Goal: Navigation & Orientation: Find specific page/section

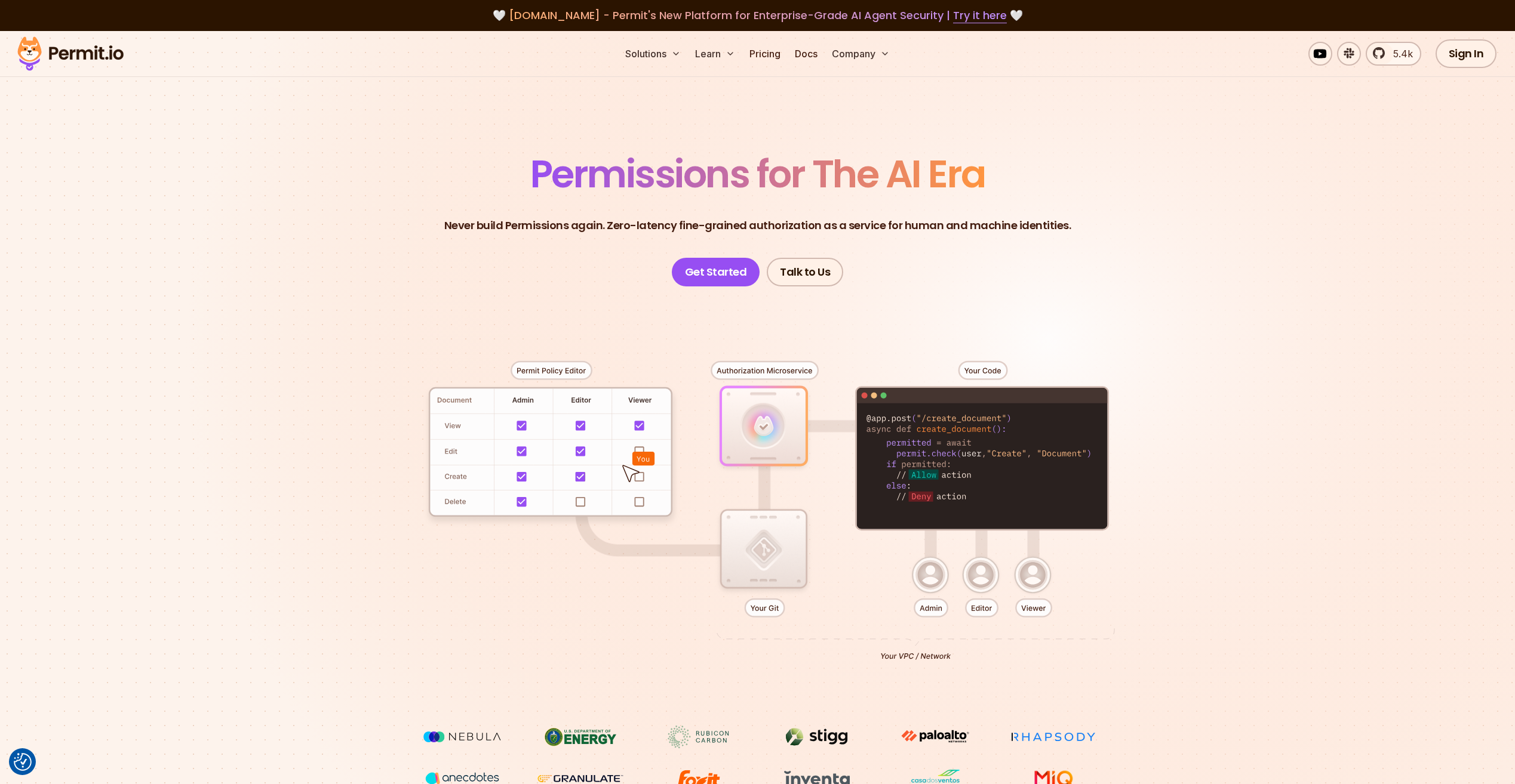
click at [113, 53] on img at bounding box center [70, 53] width 117 height 41
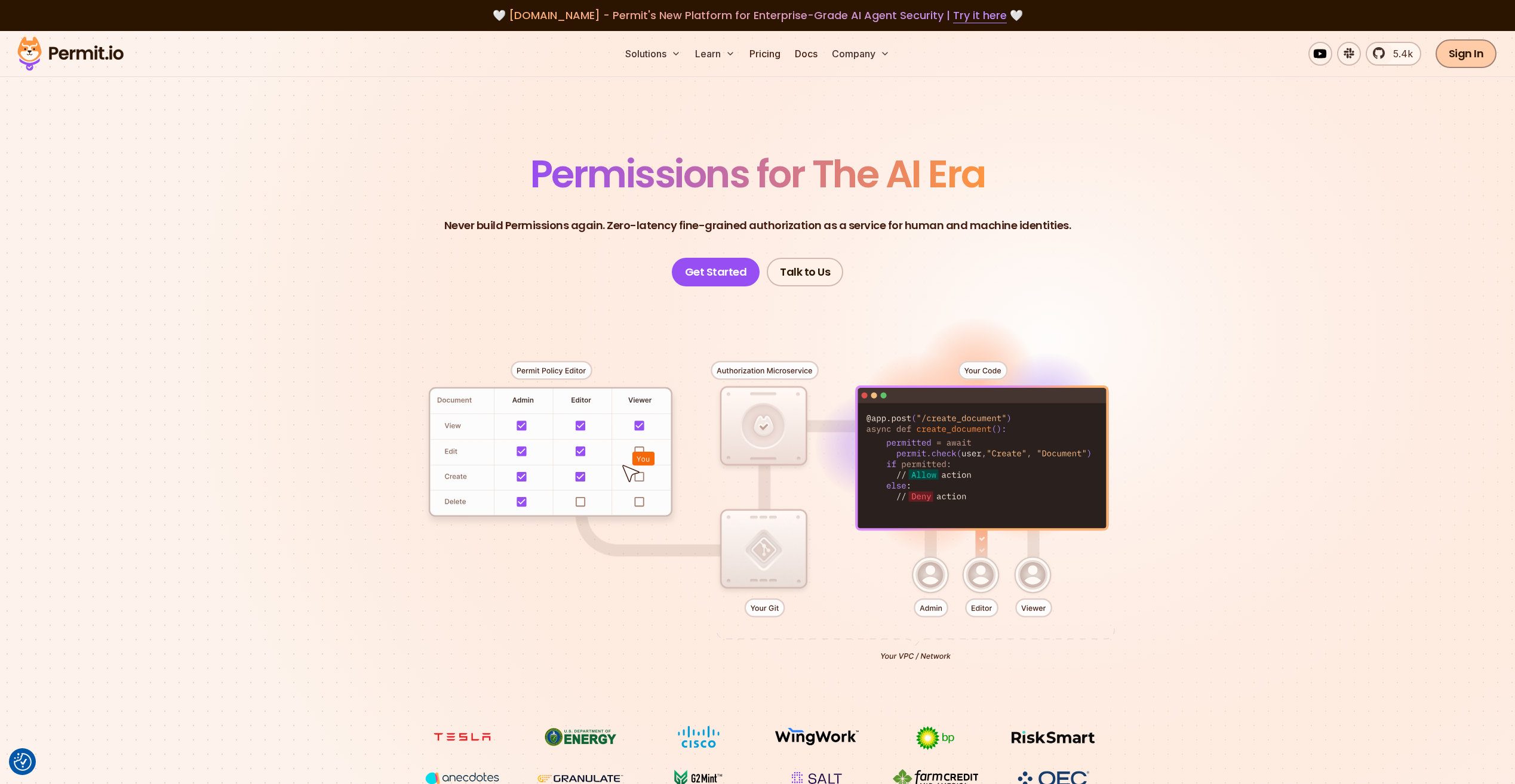
click at [1468, 57] on link "Sign In" at bounding box center [1466, 53] width 62 height 29
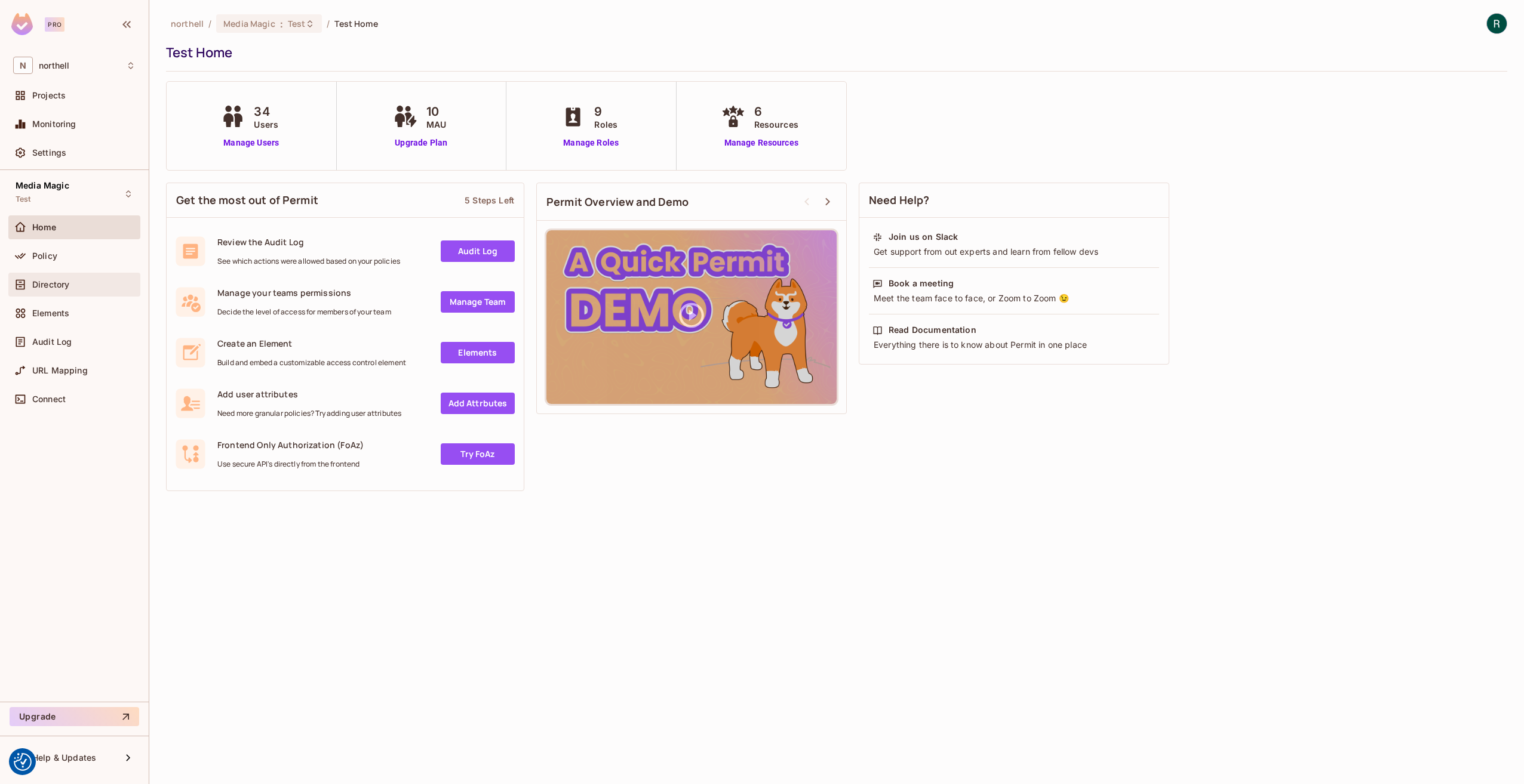
click at [52, 293] on div "Directory" at bounding box center [74, 285] width 132 height 24
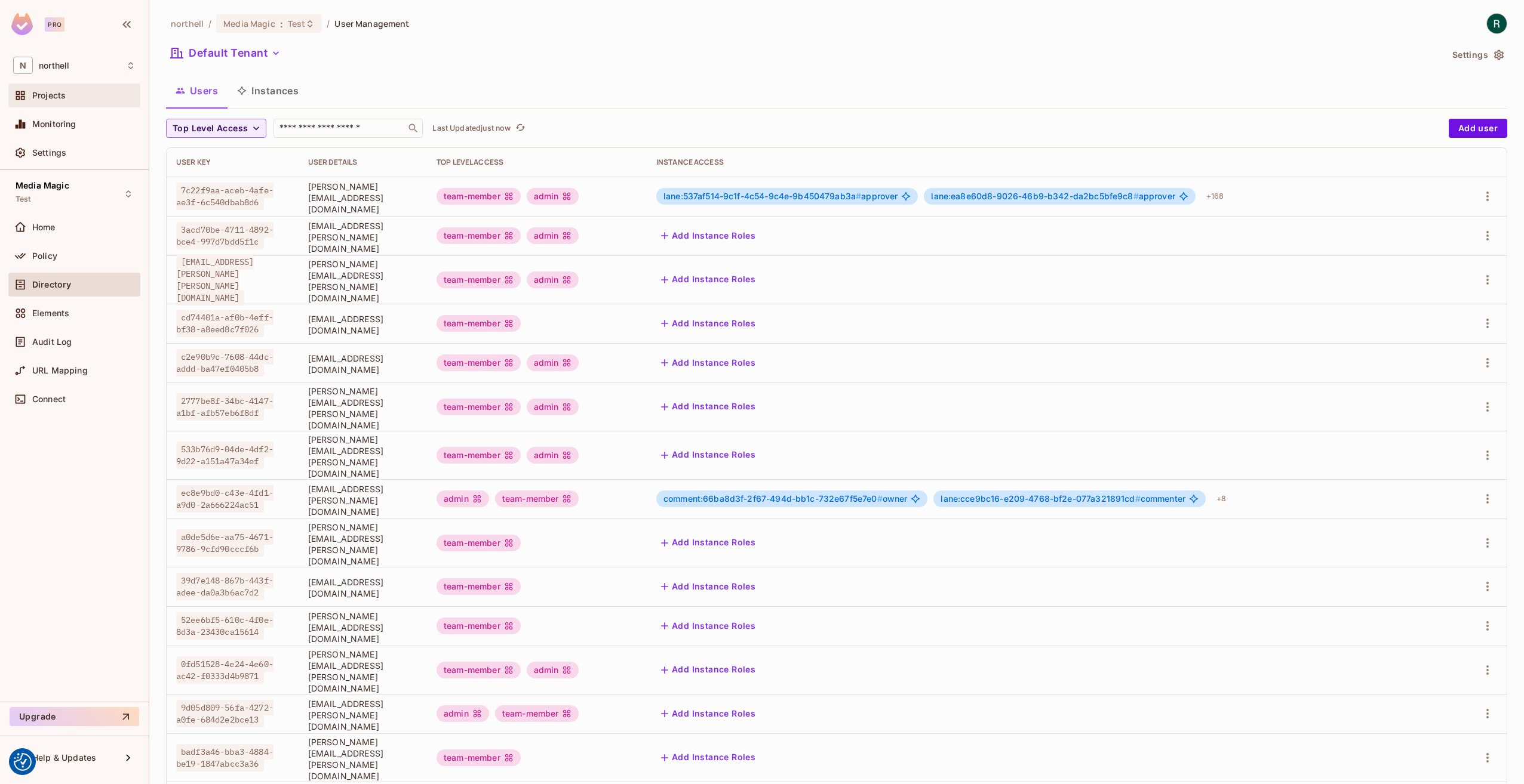
click at [67, 104] on div "Projects" at bounding box center [74, 96] width 132 height 24
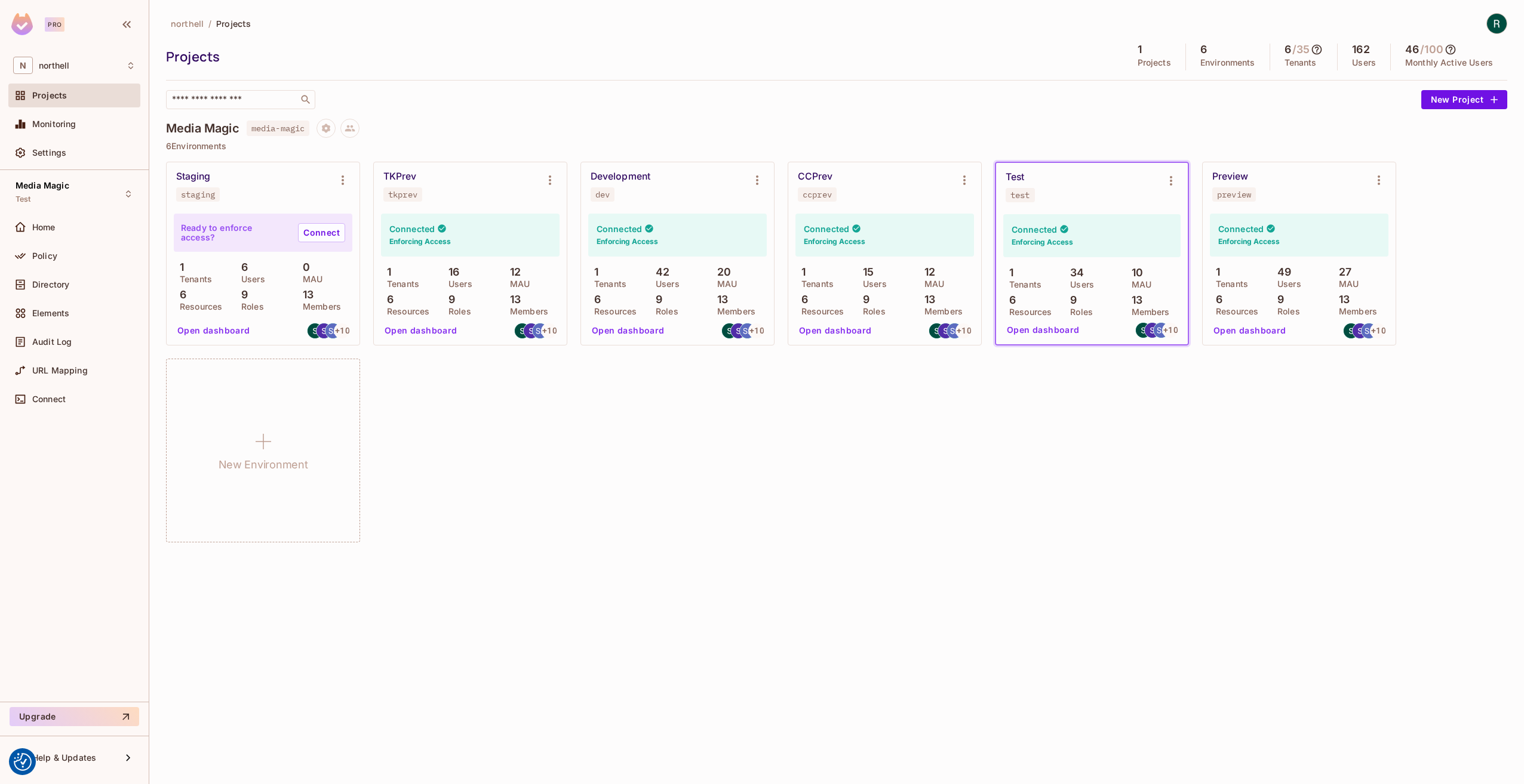
click at [1076, 201] on div "Test test" at bounding box center [1082, 187] width 153 height 31
drag, startPoint x: 1076, startPoint y: 201, endPoint x: 1170, endPoint y: 185, distance: 95.4
click at [1170, 185] on icon "Environment settings" at bounding box center [1170, 180] width 14 height 14
click at [954, 502] on div at bounding box center [762, 392] width 1524 height 784
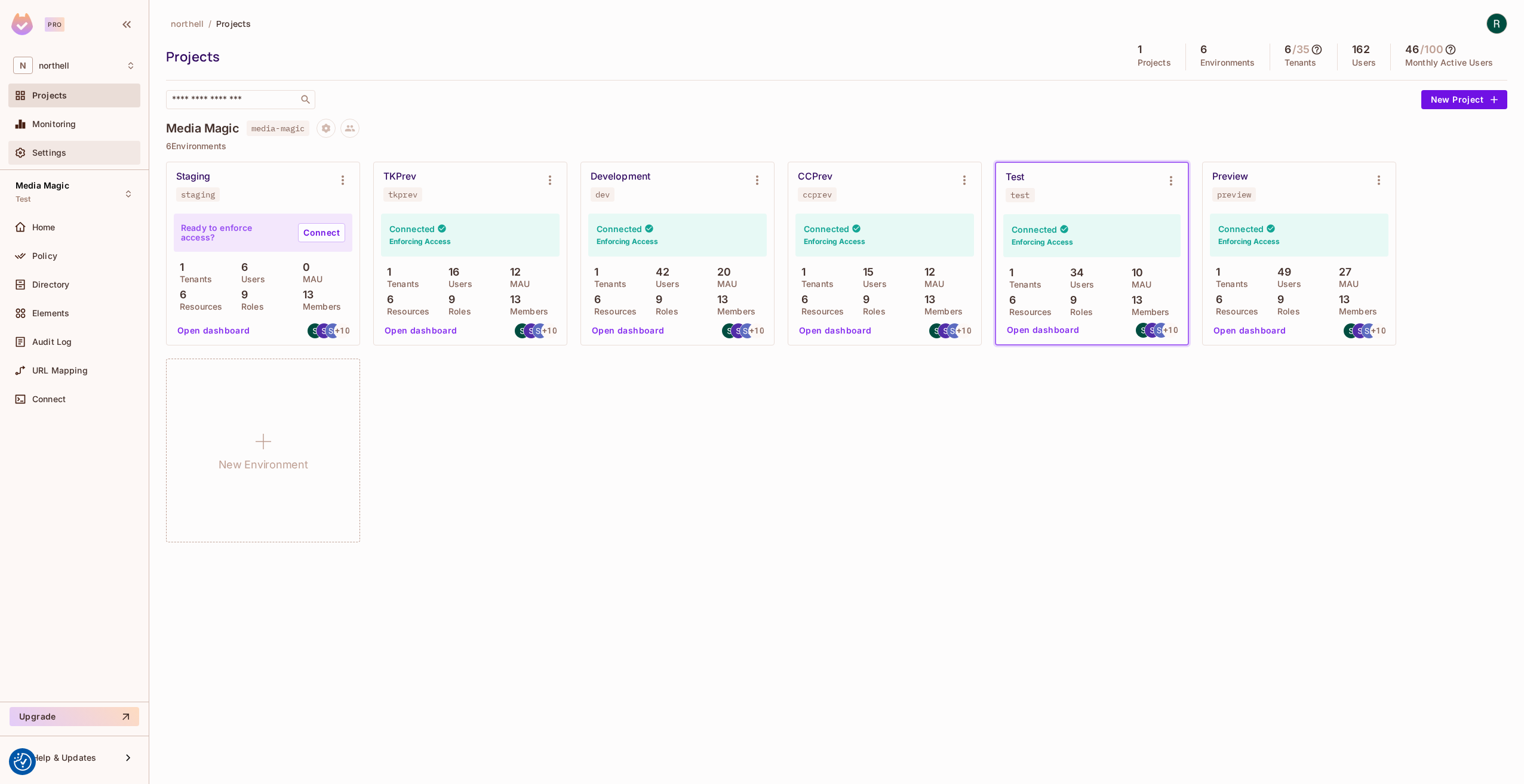
click at [64, 154] on span "Settings" at bounding box center [49, 153] width 34 height 10
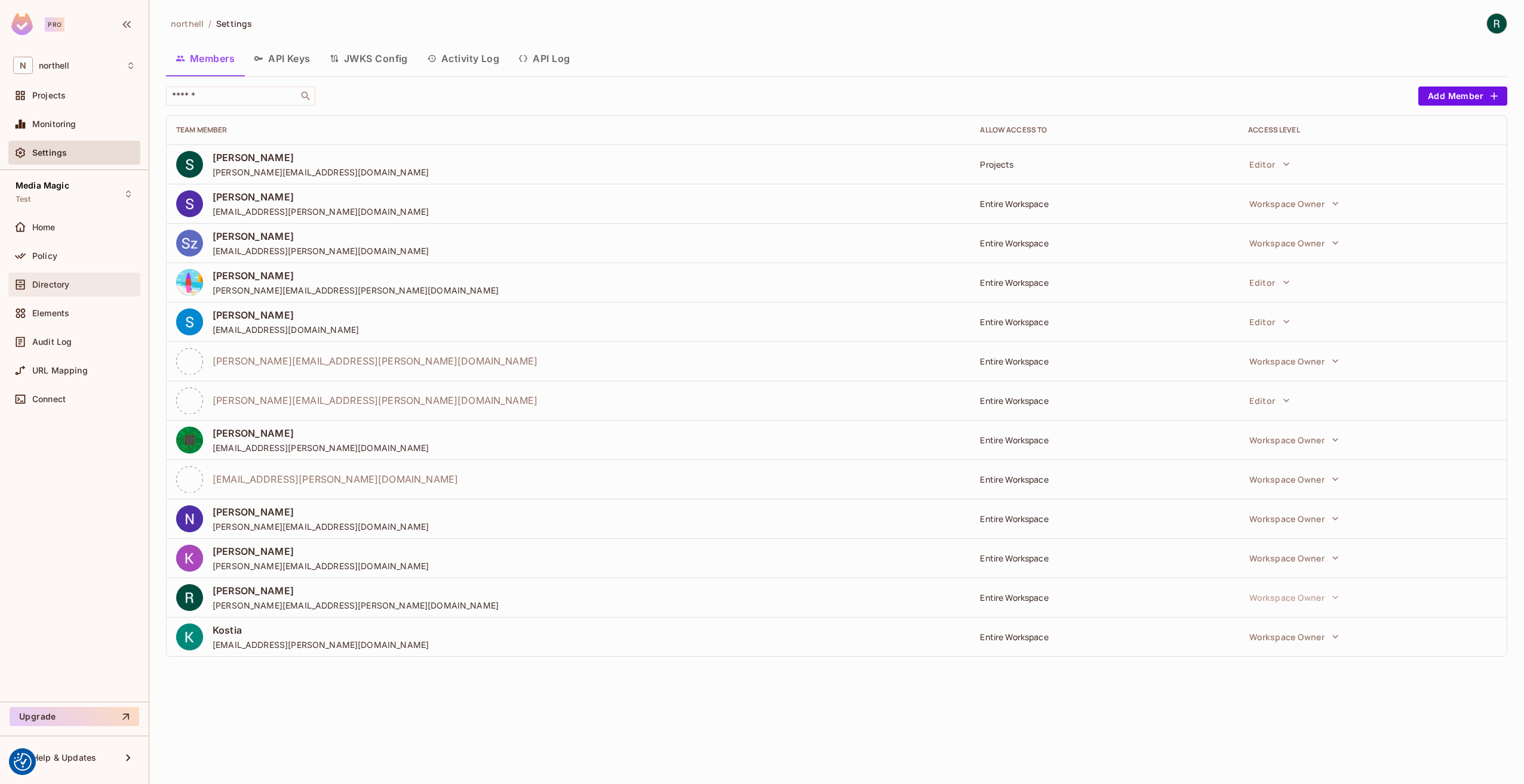
click at [57, 290] on div "Directory" at bounding box center [74, 285] width 122 height 14
